Goal: Navigation & Orientation: Locate item on page

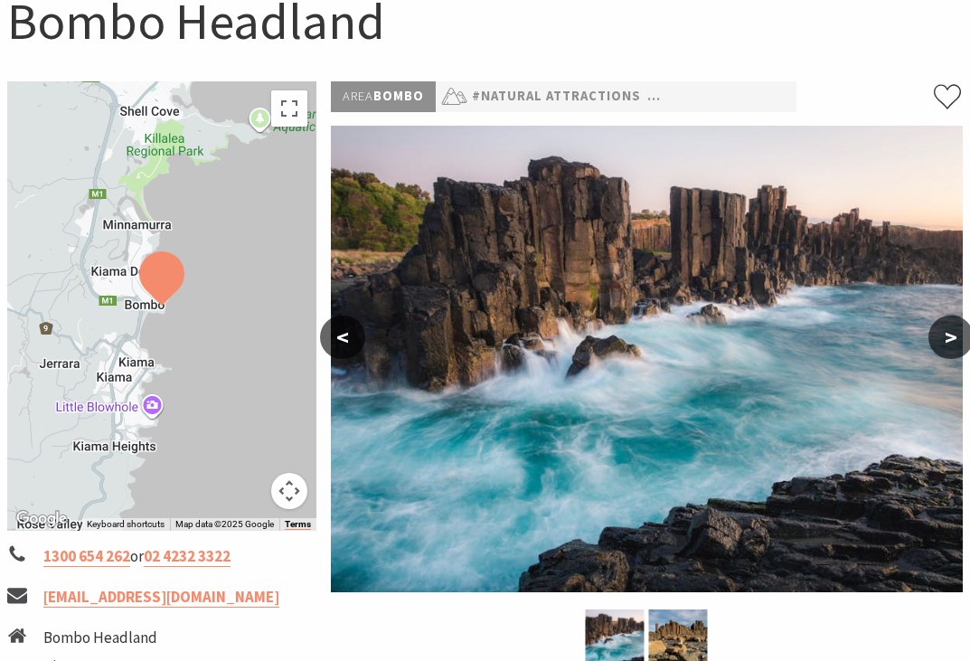
scroll to position [203, 0]
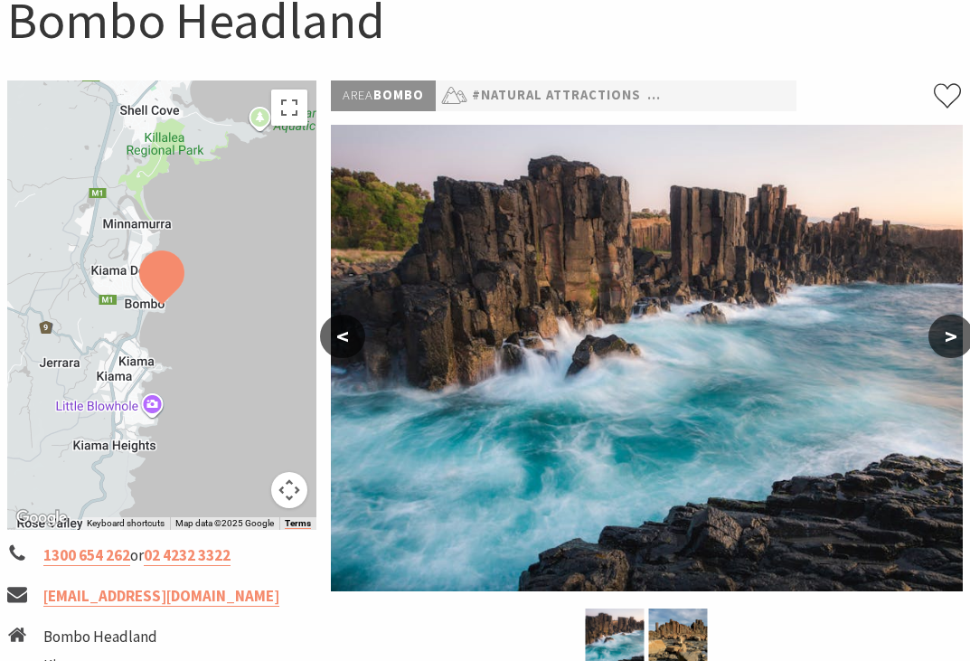
click at [943, 340] on button ">" at bounding box center [950, 336] width 45 height 43
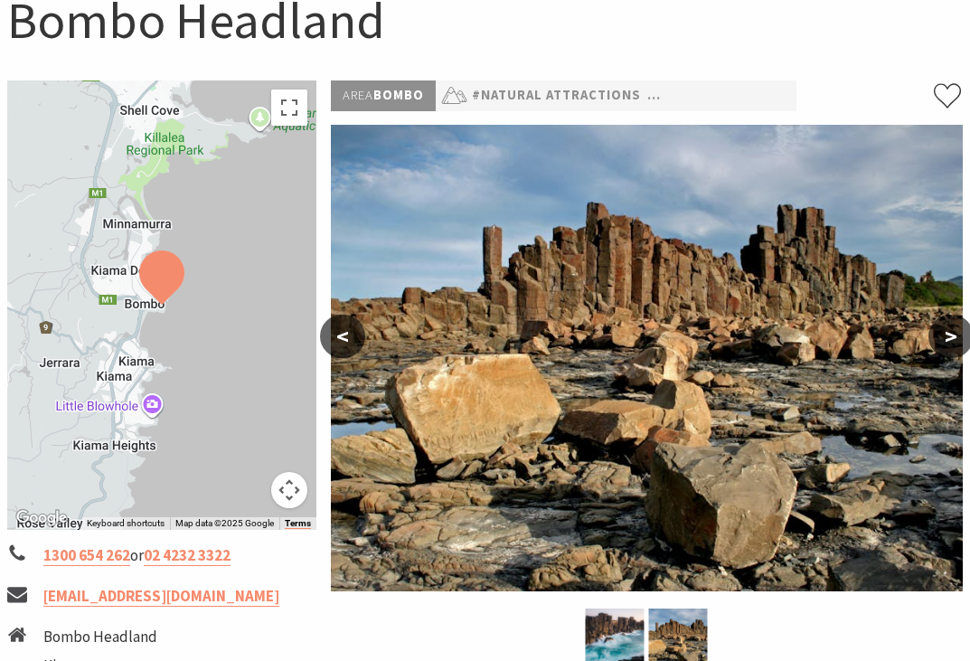
click at [360, 333] on button "<" at bounding box center [342, 336] width 45 height 43
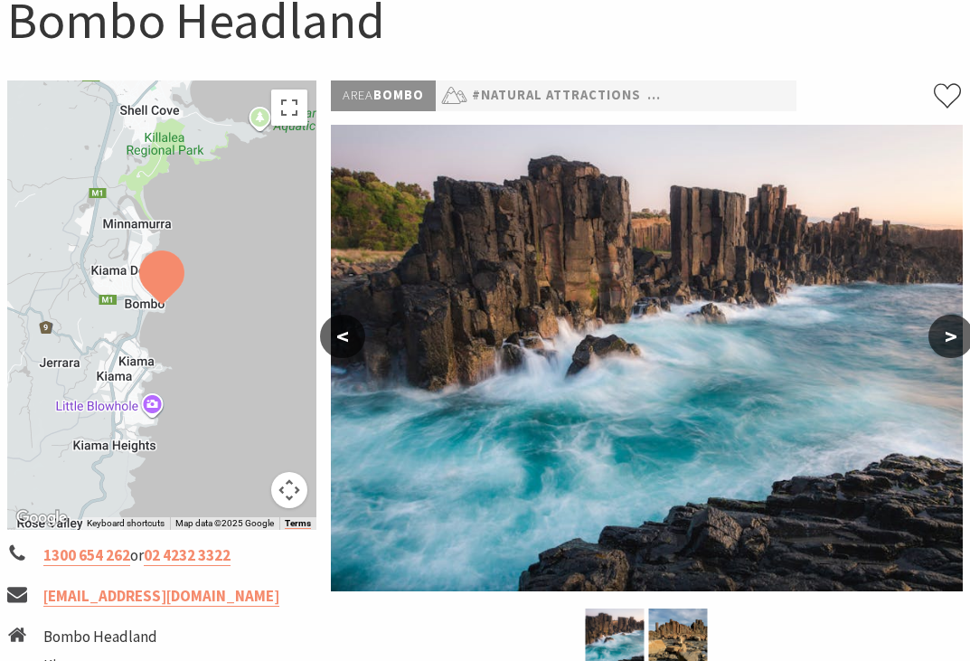
click at [946, 320] on button ">" at bounding box center [950, 336] width 45 height 43
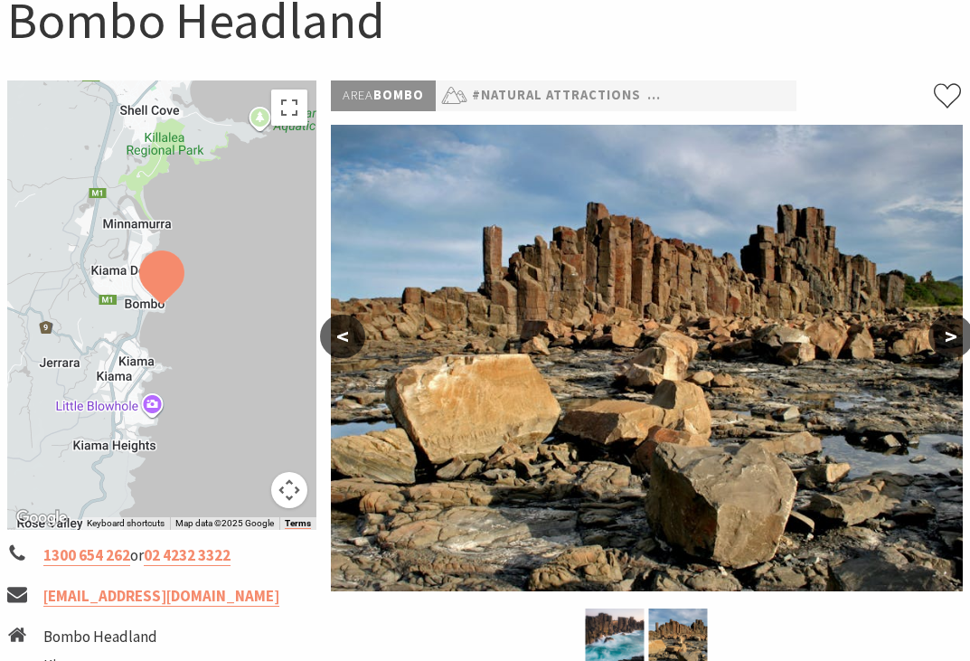
click at [960, 323] on button ">" at bounding box center [950, 336] width 45 height 43
click at [362, 314] on img at bounding box center [647, 358] width 633 height 466
click at [965, 329] on button ">" at bounding box center [950, 336] width 45 height 43
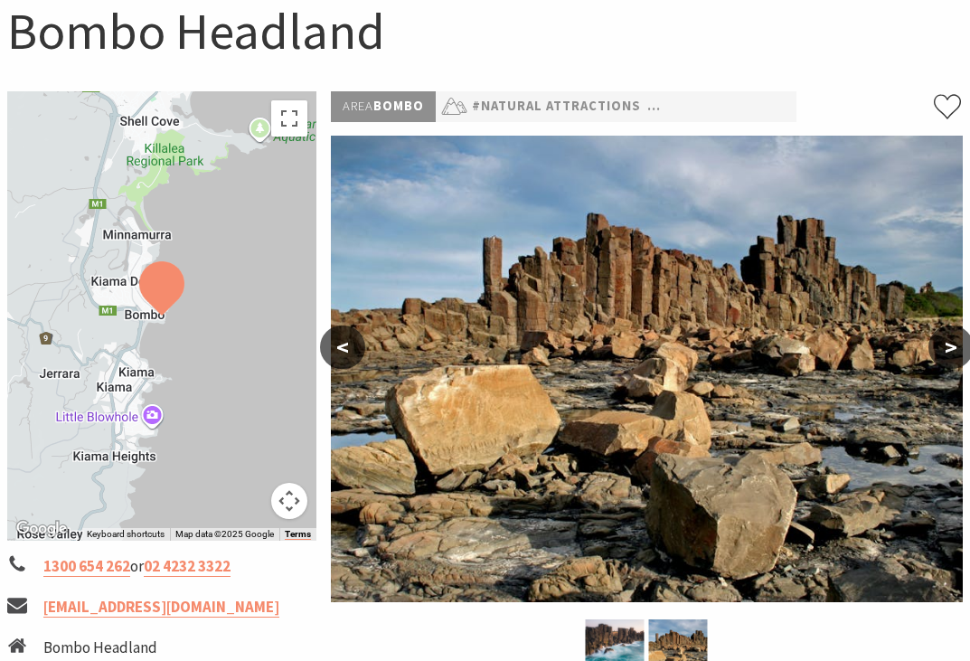
scroll to position [193, 0]
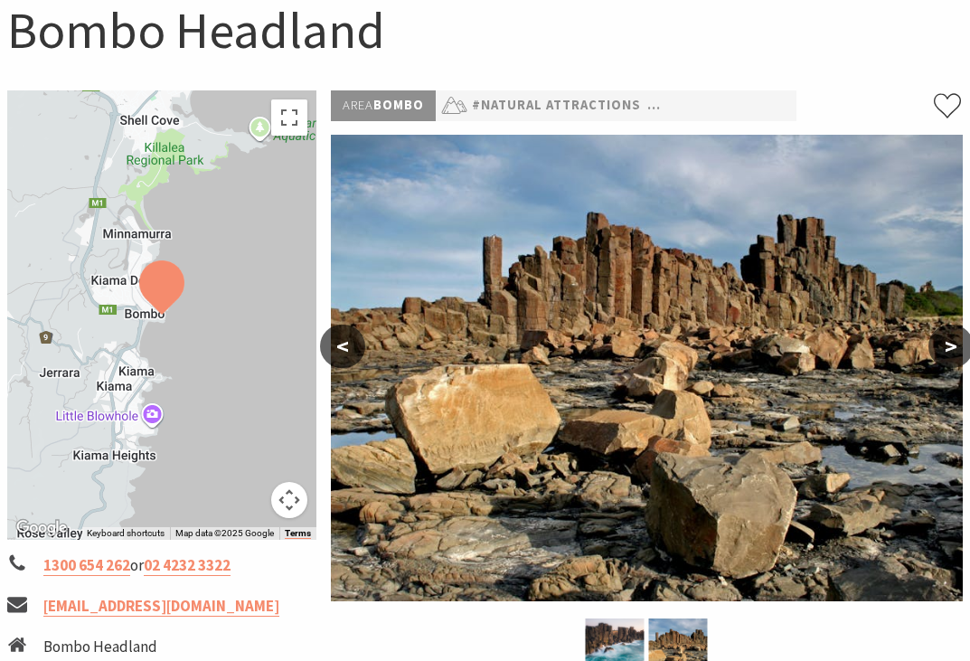
click at [347, 349] on button "<" at bounding box center [342, 346] width 45 height 43
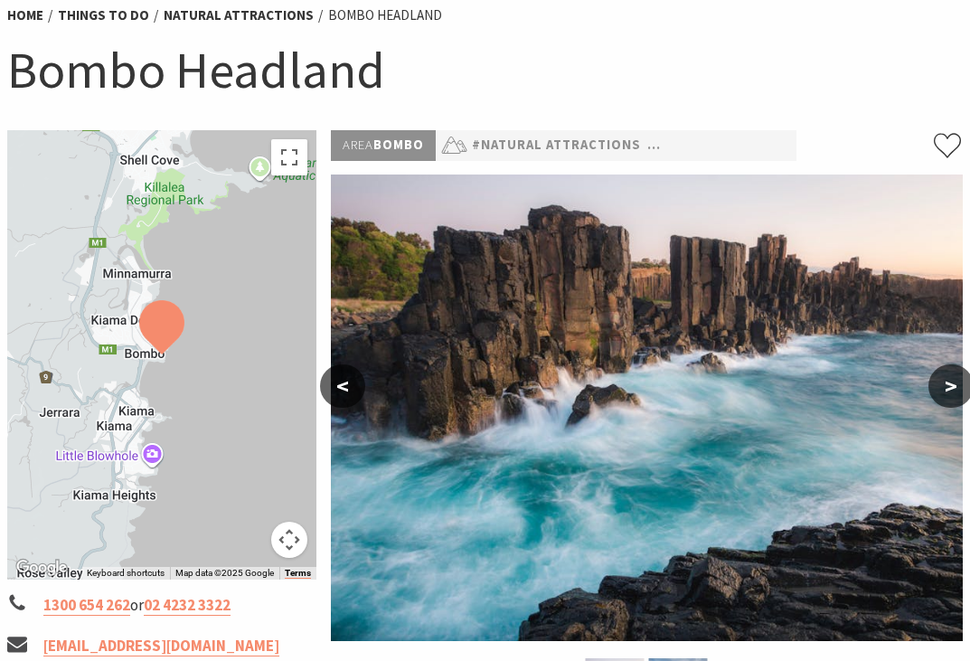
scroll to position [155, 0]
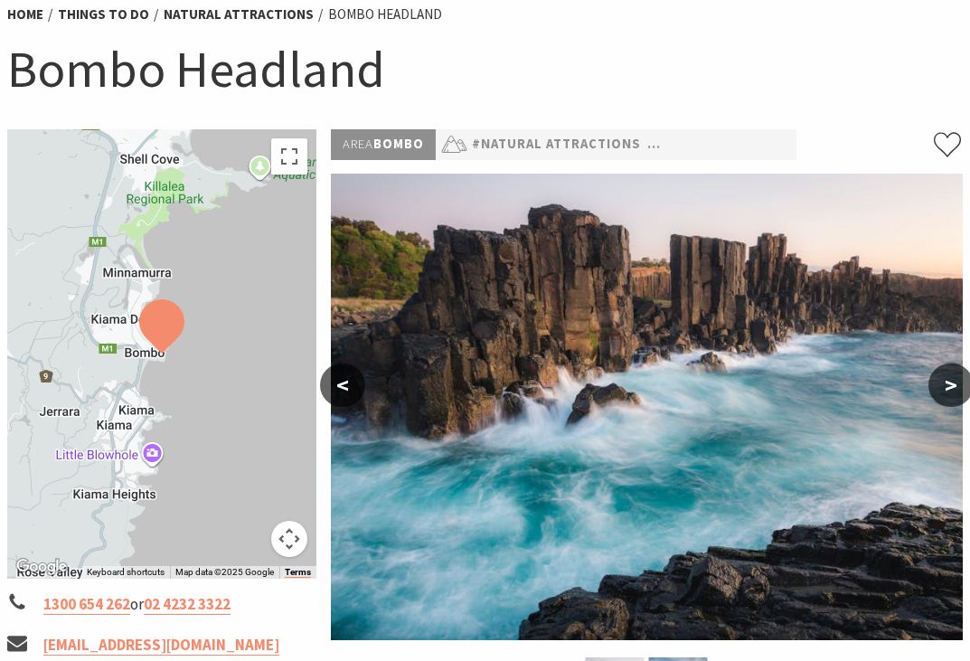
click at [192, 410] on div at bounding box center [161, 353] width 309 height 449
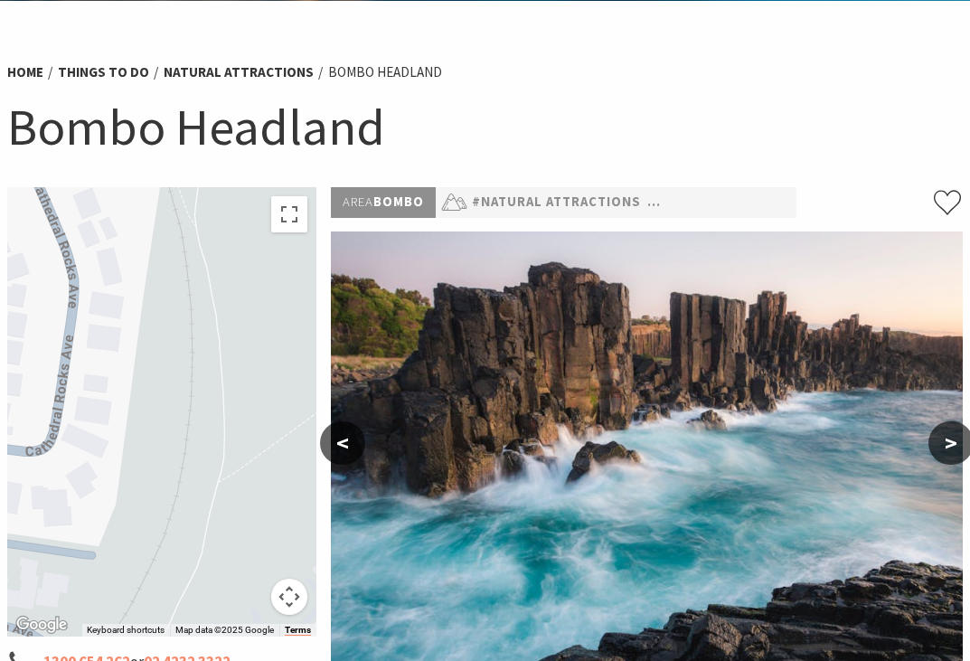
scroll to position [108, 0]
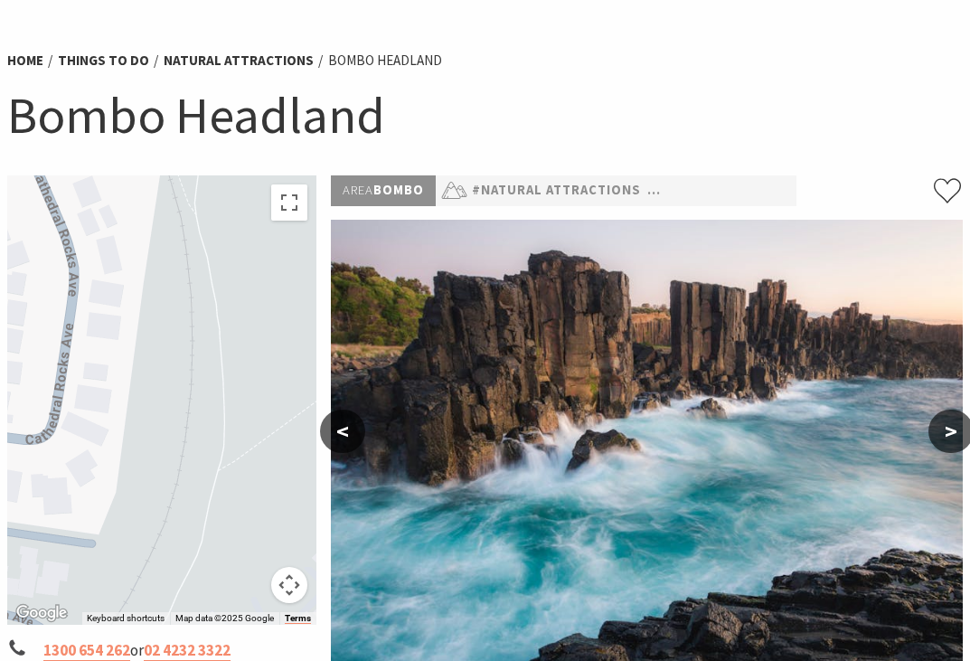
click at [217, 414] on div at bounding box center [161, 399] width 309 height 449
click at [288, 197] on button "Toggle fullscreen view" at bounding box center [289, 202] width 36 height 36
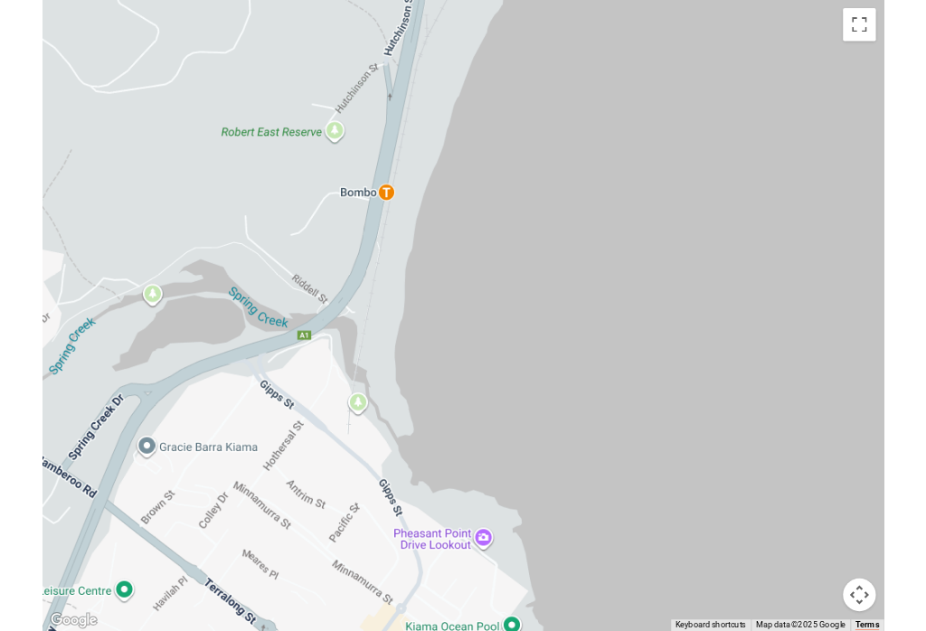
scroll to position [109, 0]
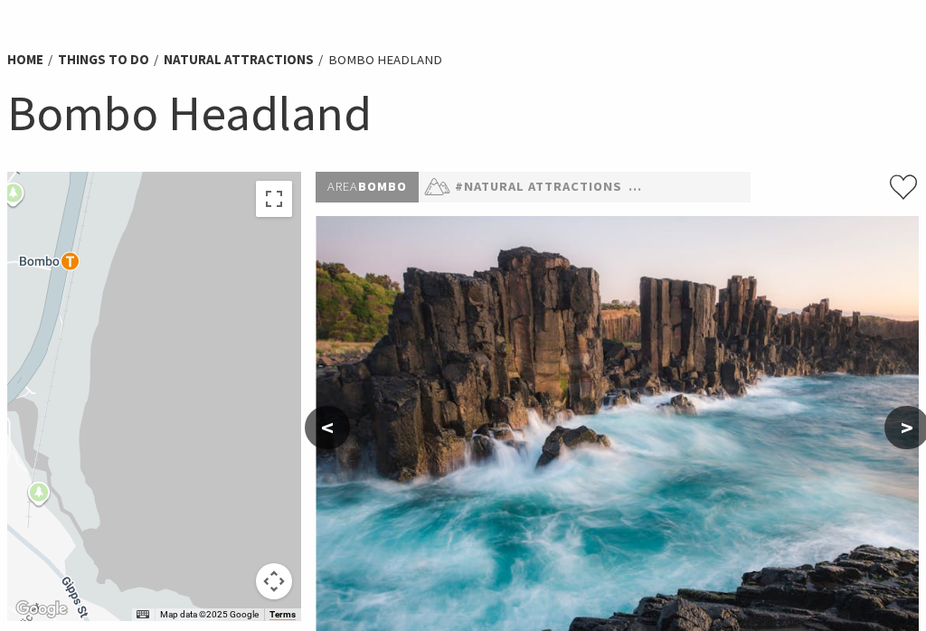
click at [145, 335] on div at bounding box center [154, 396] width 294 height 449
